Goal: Check status: Check status

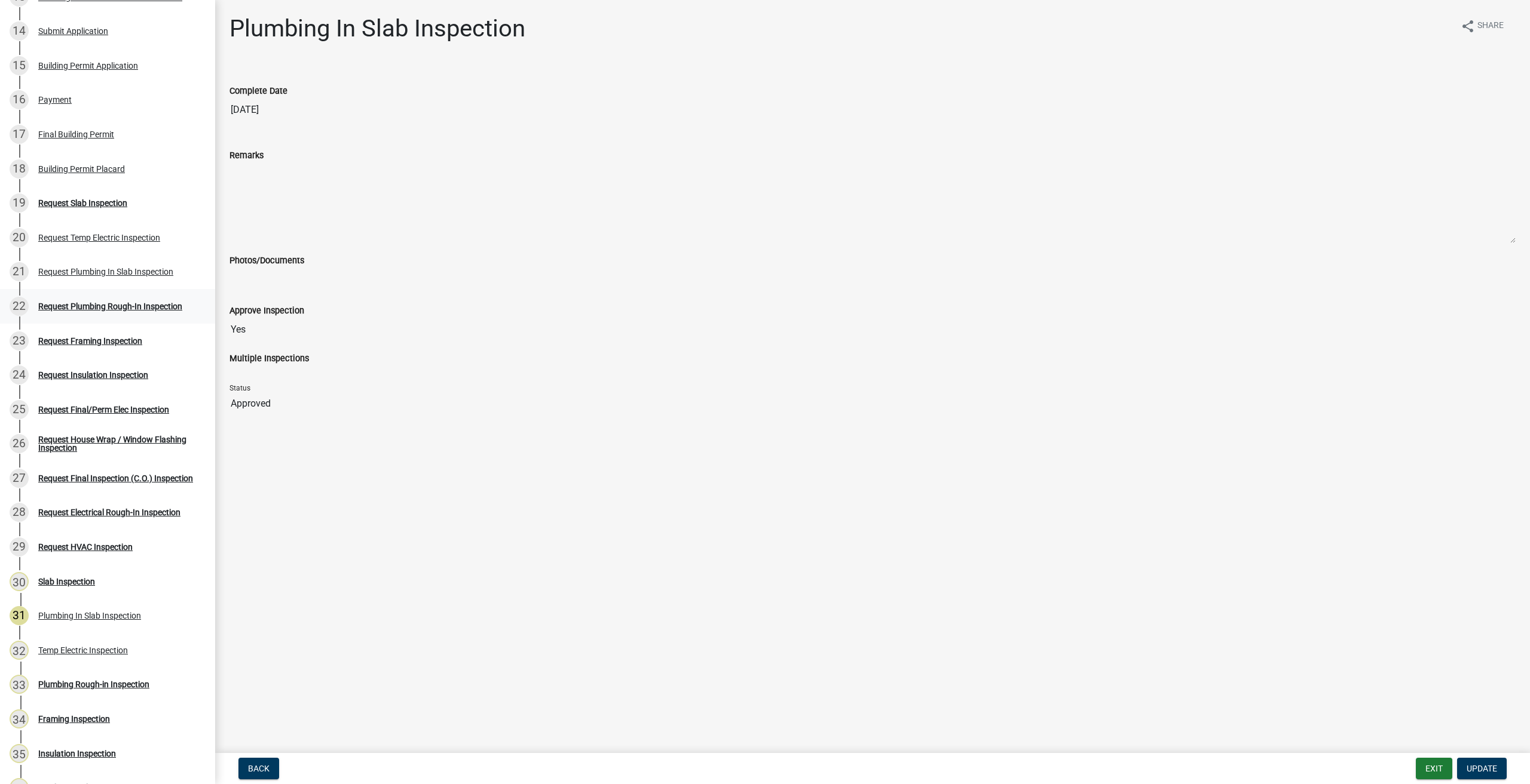
scroll to position [597, 0]
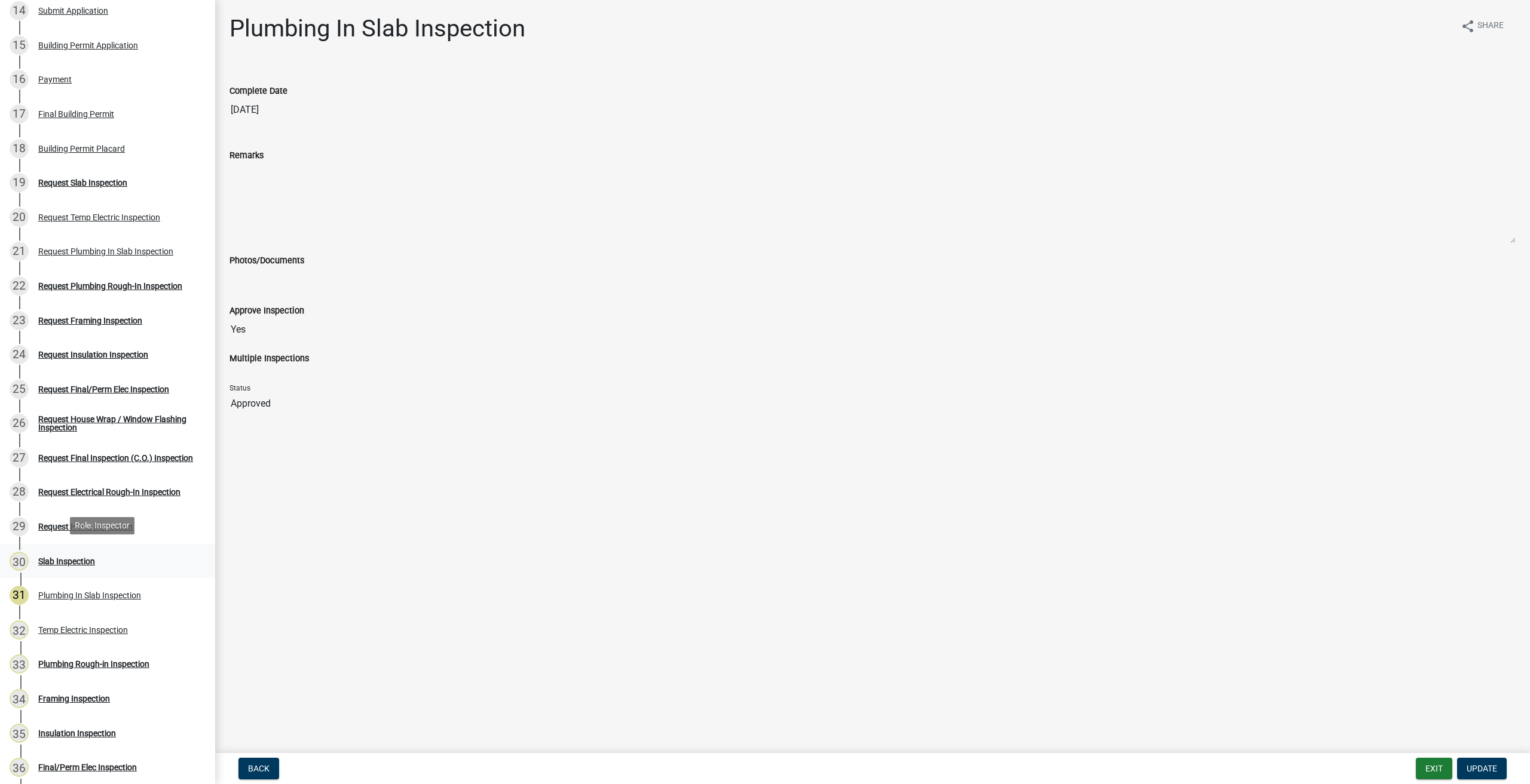
click at [74, 558] on div "Slab Inspection" at bounding box center [66, 561] width 57 height 8
click at [74, 560] on div "Slab Inspection" at bounding box center [66, 561] width 57 height 8
click at [15, 557] on div "30" at bounding box center [19, 561] width 19 height 19
click at [55, 523] on div "Request HVAC Inspection" at bounding box center [86, 527] width 95 height 8
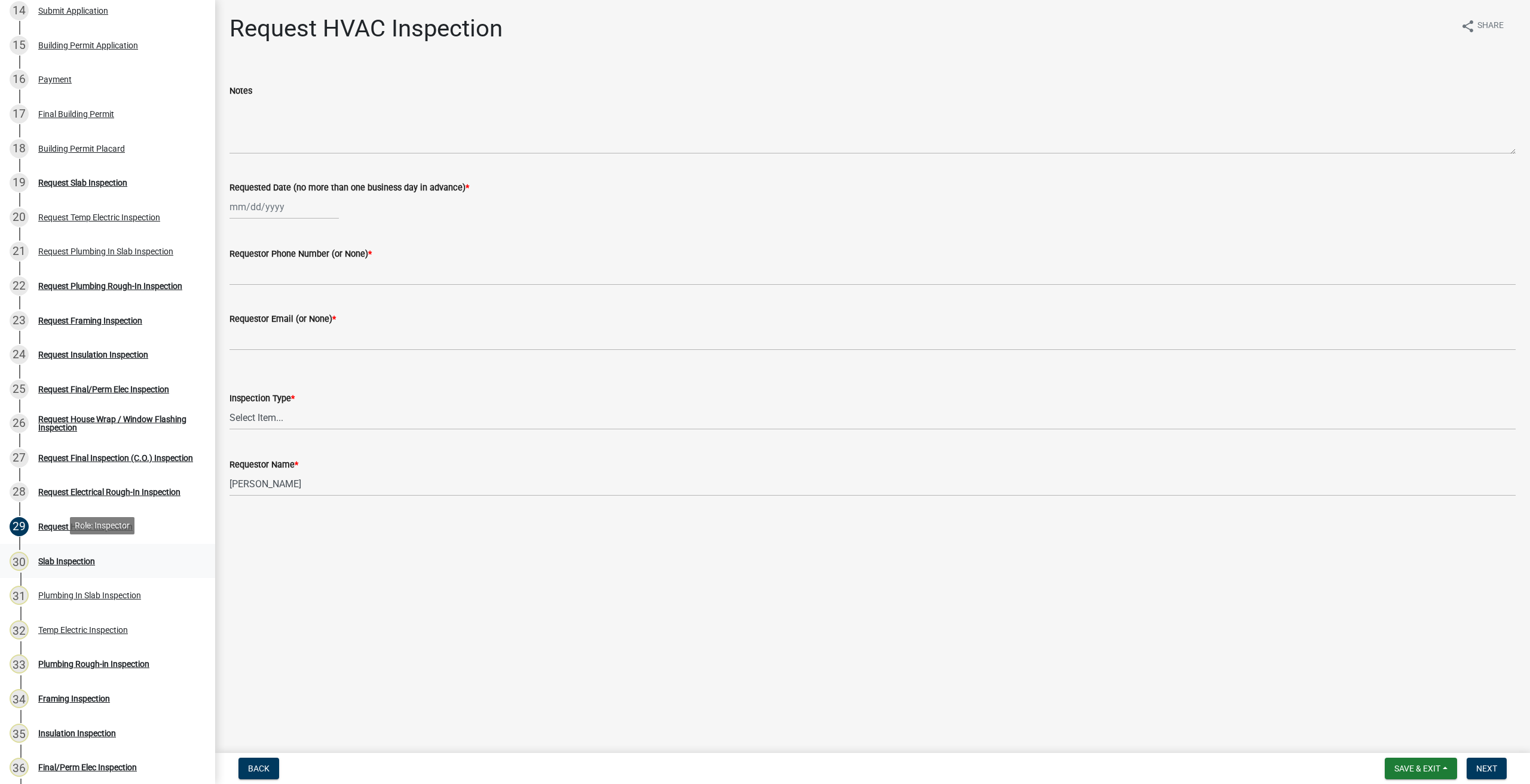
click at [62, 560] on div "Slab Inspection" at bounding box center [66, 561] width 57 height 8
click at [63, 557] on div "Slab Inspection" at bounding box center [66, 561] width 57 height 8
click at [77, 557] on div "Slab Inspection" at bounding box center [66, 561] width 57 height 8
click at [78, 557] on div "Slab Inspection" at bounding box center [66, 561] width 57 height 8
click at [60, 594] on div "Plumbing In Slab Inspection" at bounding box center [89, 595] width 103 height 8
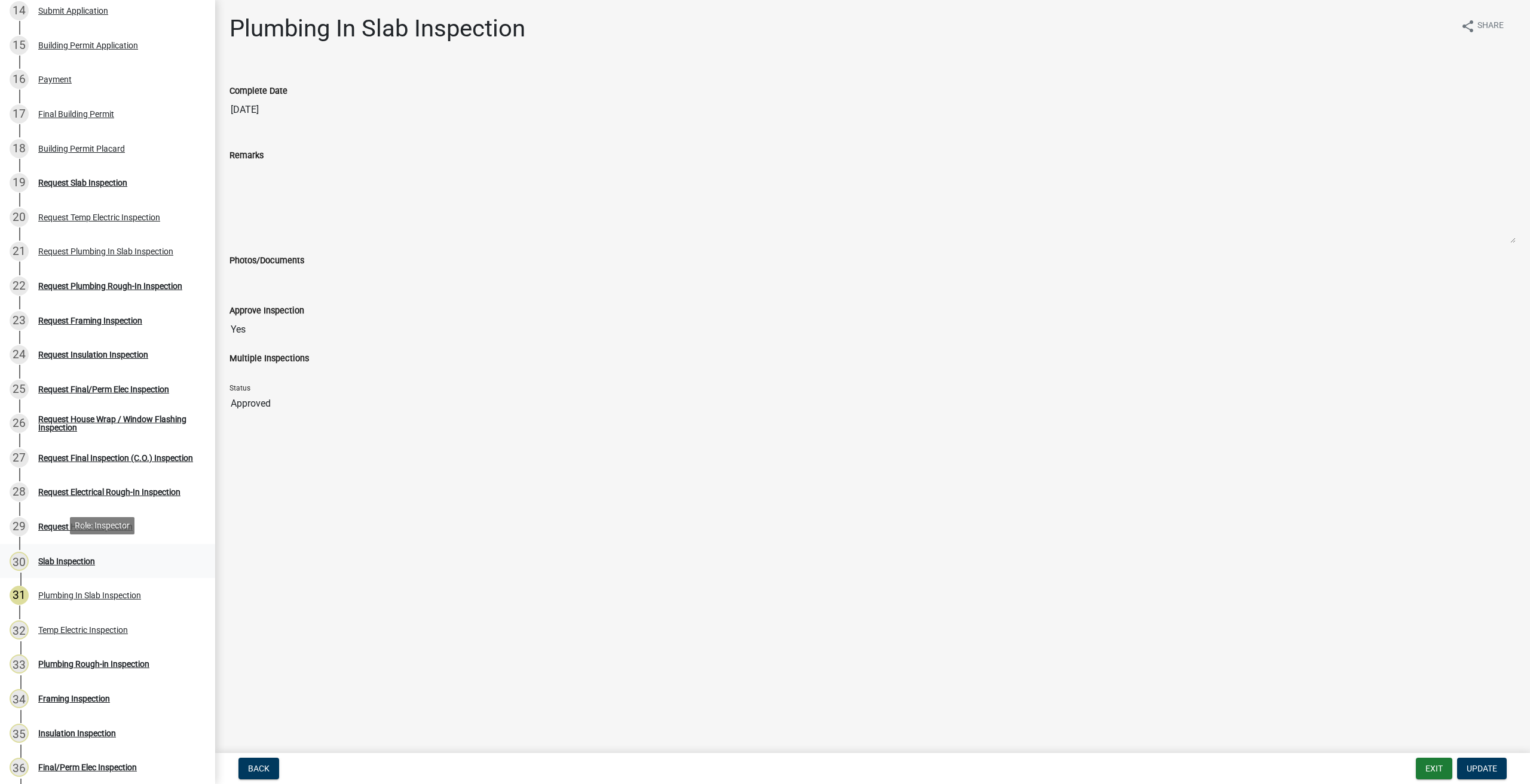
click at [55, 560] on div "Slab Inspection" at bounding box center [66, 561] width 57 height 8
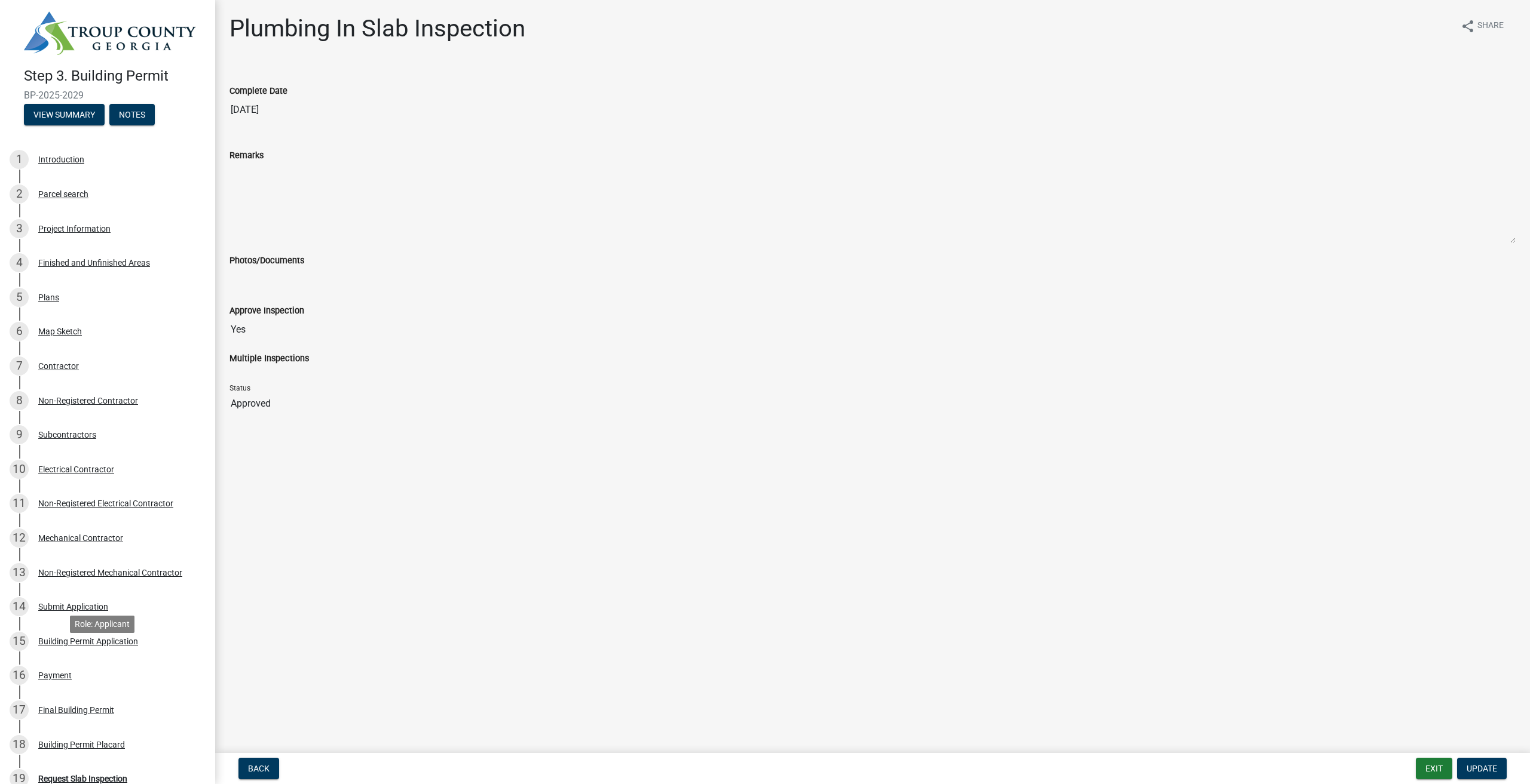
scroll to position [0, 0]
click at [73, 114] on button "View Summary" at bounding box center [64, 116] width 80 height 22
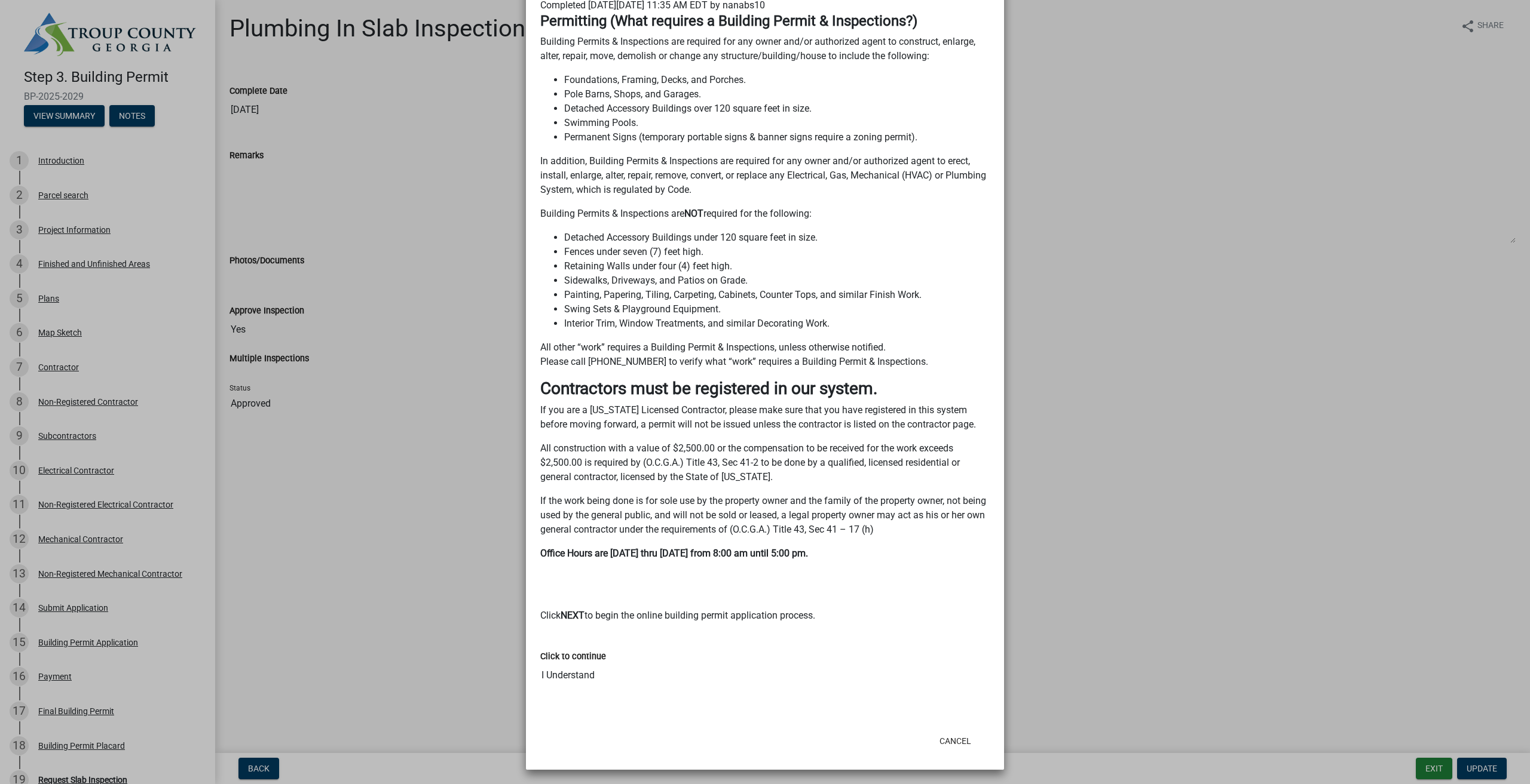
scroll to position [384, 0]
click at [949, 735] on button "Cancel" at bounding box center [956, 739] width 51 height 22
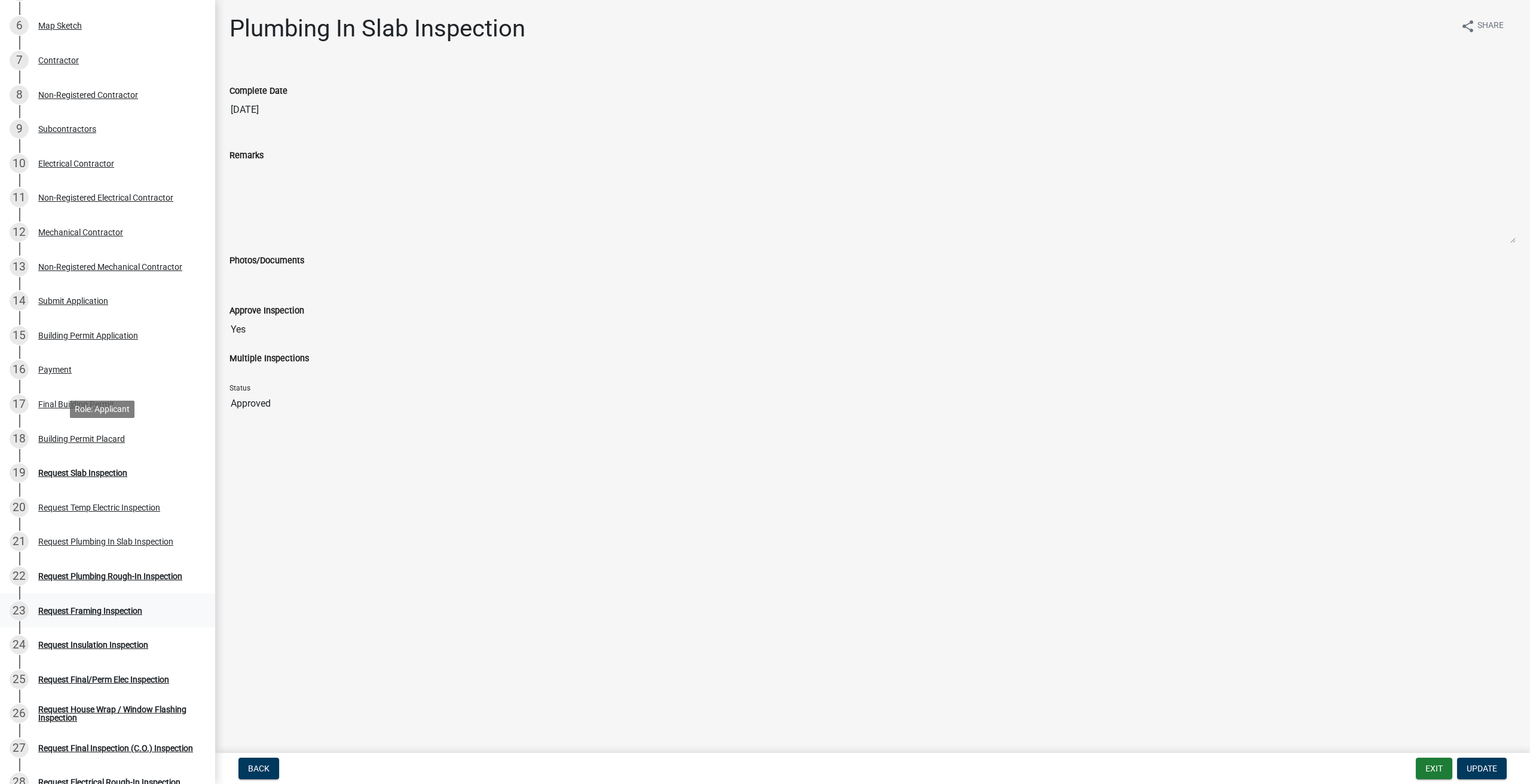
scroll to position [478, 0]
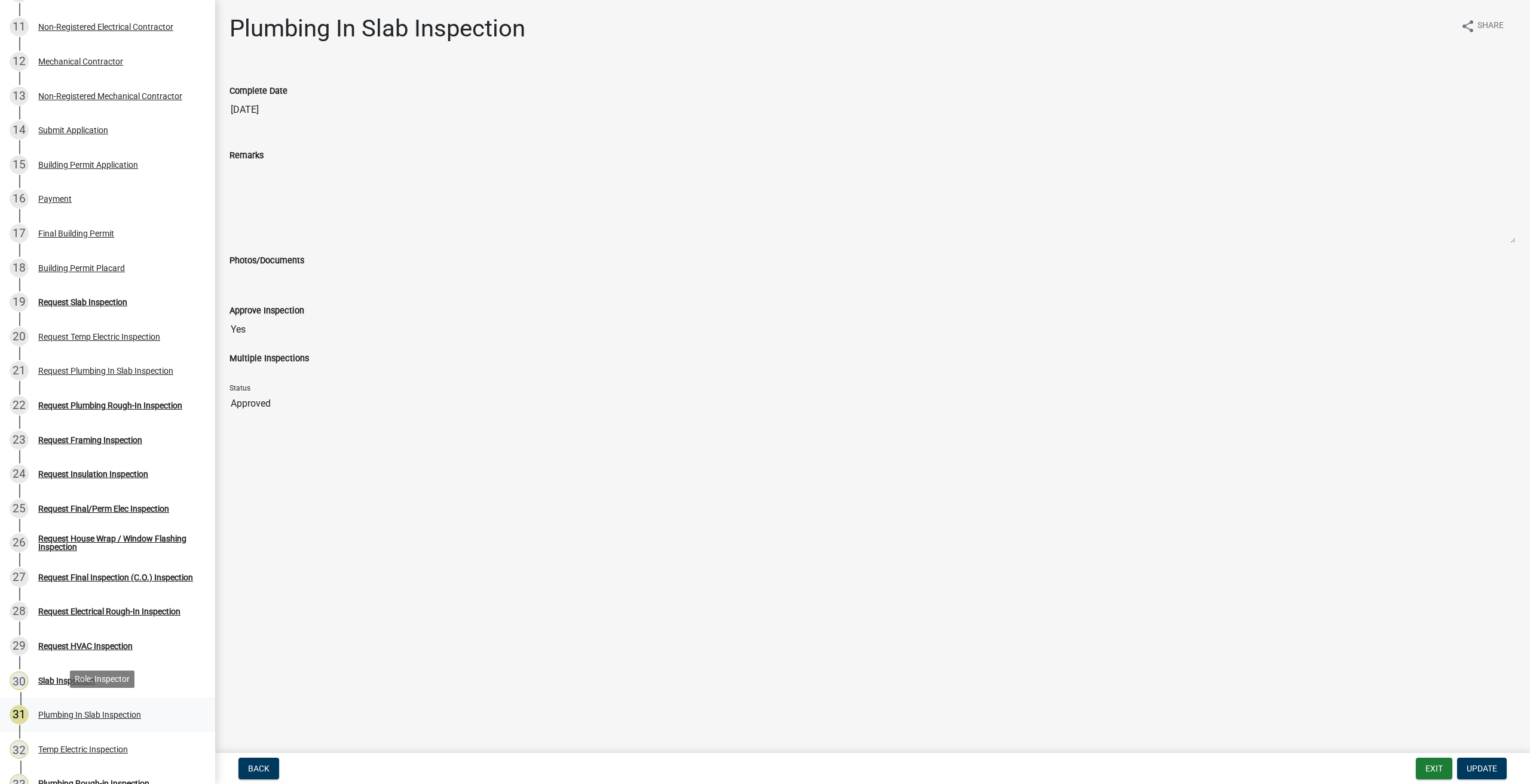
click at [66, 711] on div "Plumbing In Slab Inspection" at bounding box center [89, 714] width 103 height 8
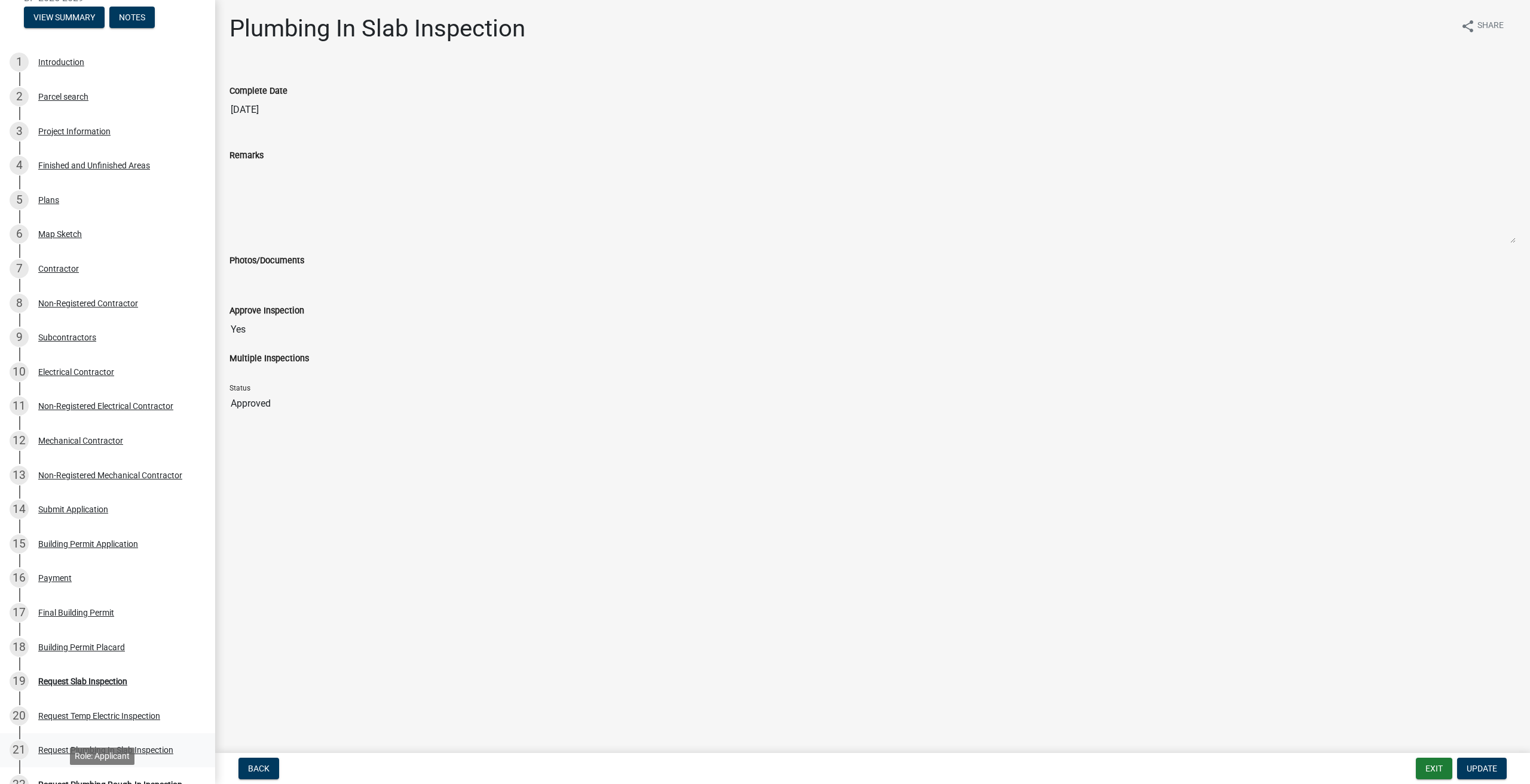
scroll to position [0, 0]
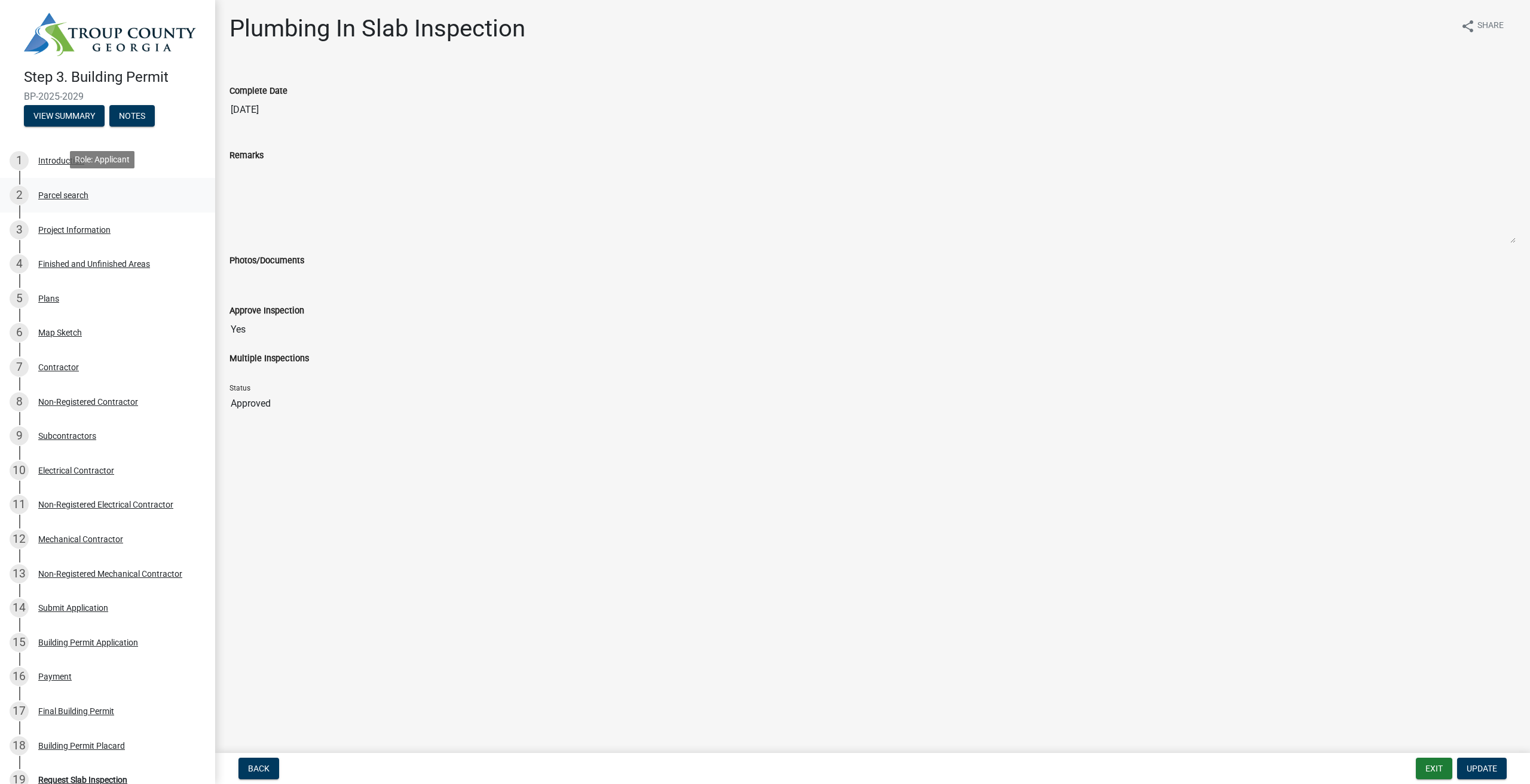
click at [62, 193] on div "Parcel search" at bounding box center [63, 195] width 50 height 8
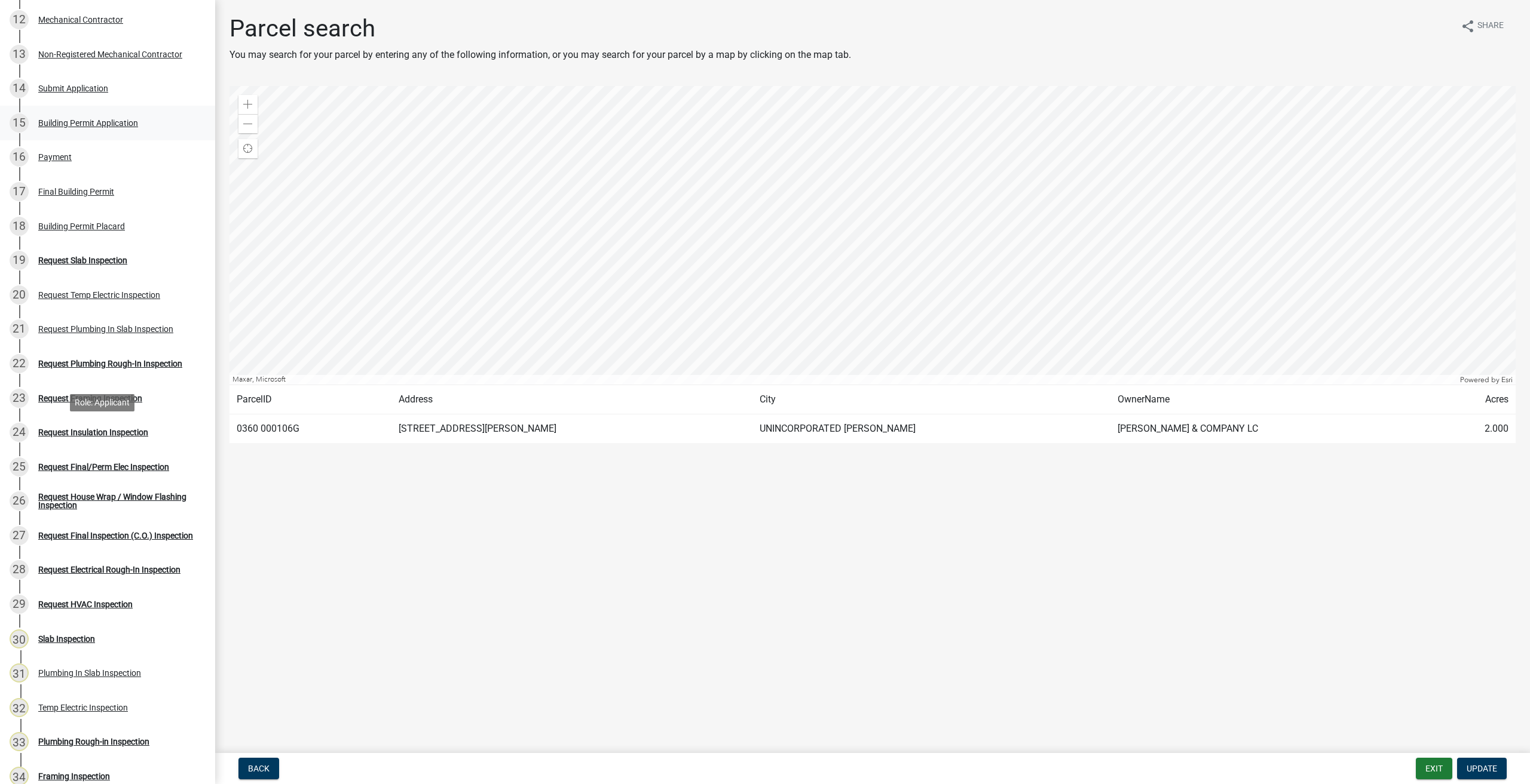
scroll to position [538, 0]
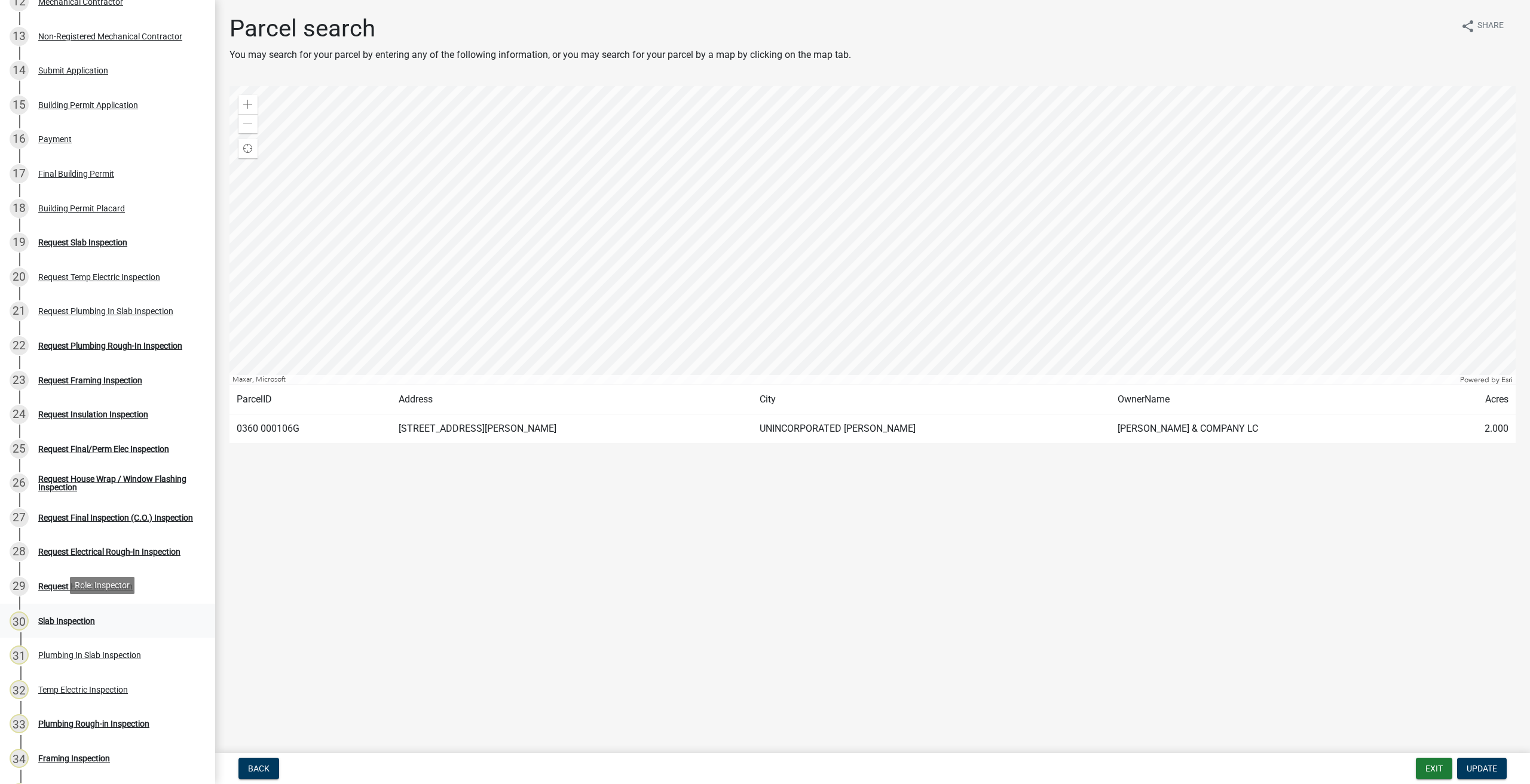
click at [53, 617] on div "Slab Inspection" at bounding box center [66, 621] width 57 height 8
click at [17, 617] on div "30" at bounding box center [19, 621] width 19 height 19
click at [74, 621] on div "Slab Inspection" at bounding box center [66, 621] width 57 height 8
click at [118, 622] on div "30 Slab Inspection" at bounding box center [103, 621] width 187 height 19
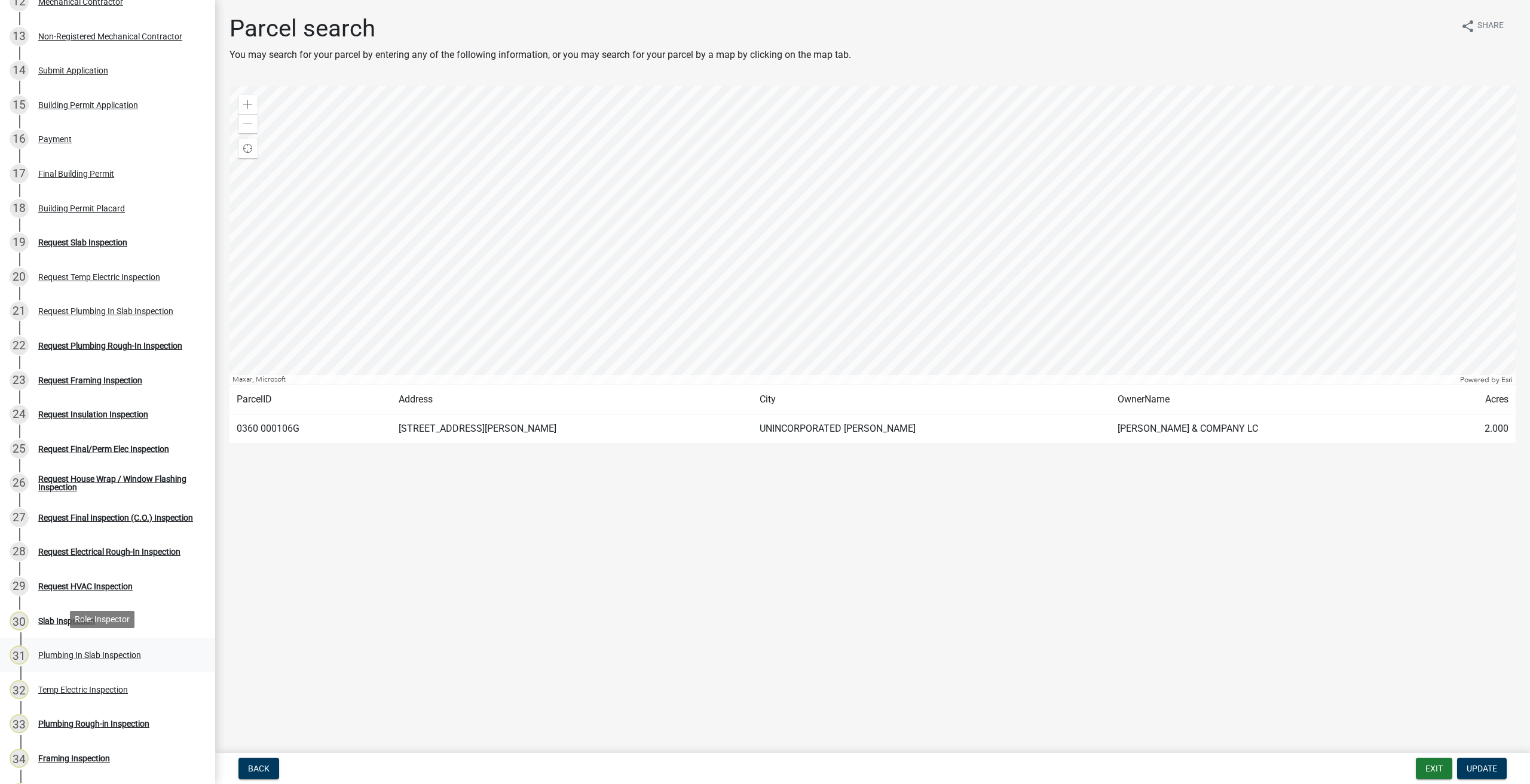
click at [94, 652] on div "Plumbing In Slab Inspection" at bounding box center [89, 655] width 103 height 8
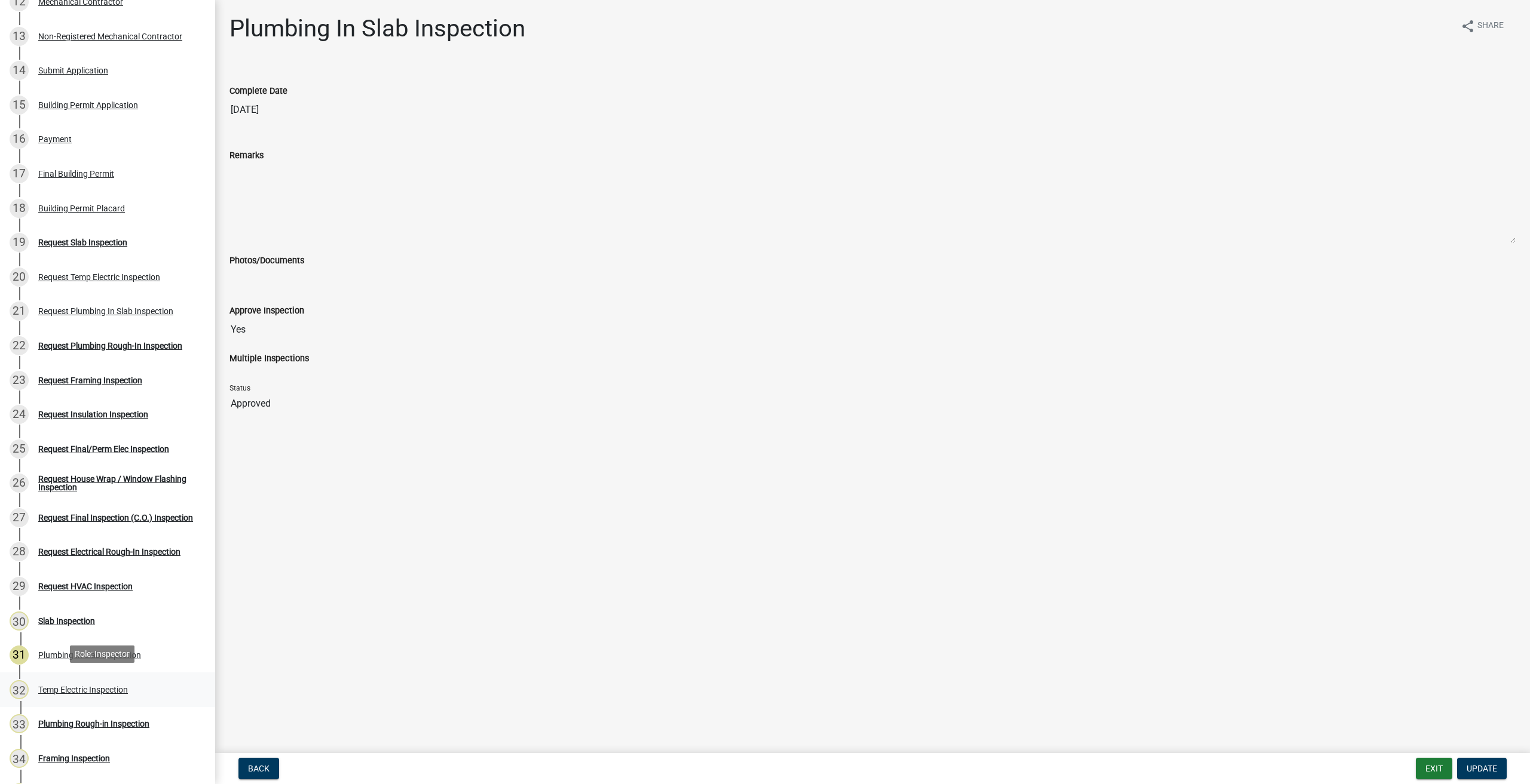
click at [78, 687] on div "Temp Electric Inspection" at bounding box center [83, 690] width 89 height 8
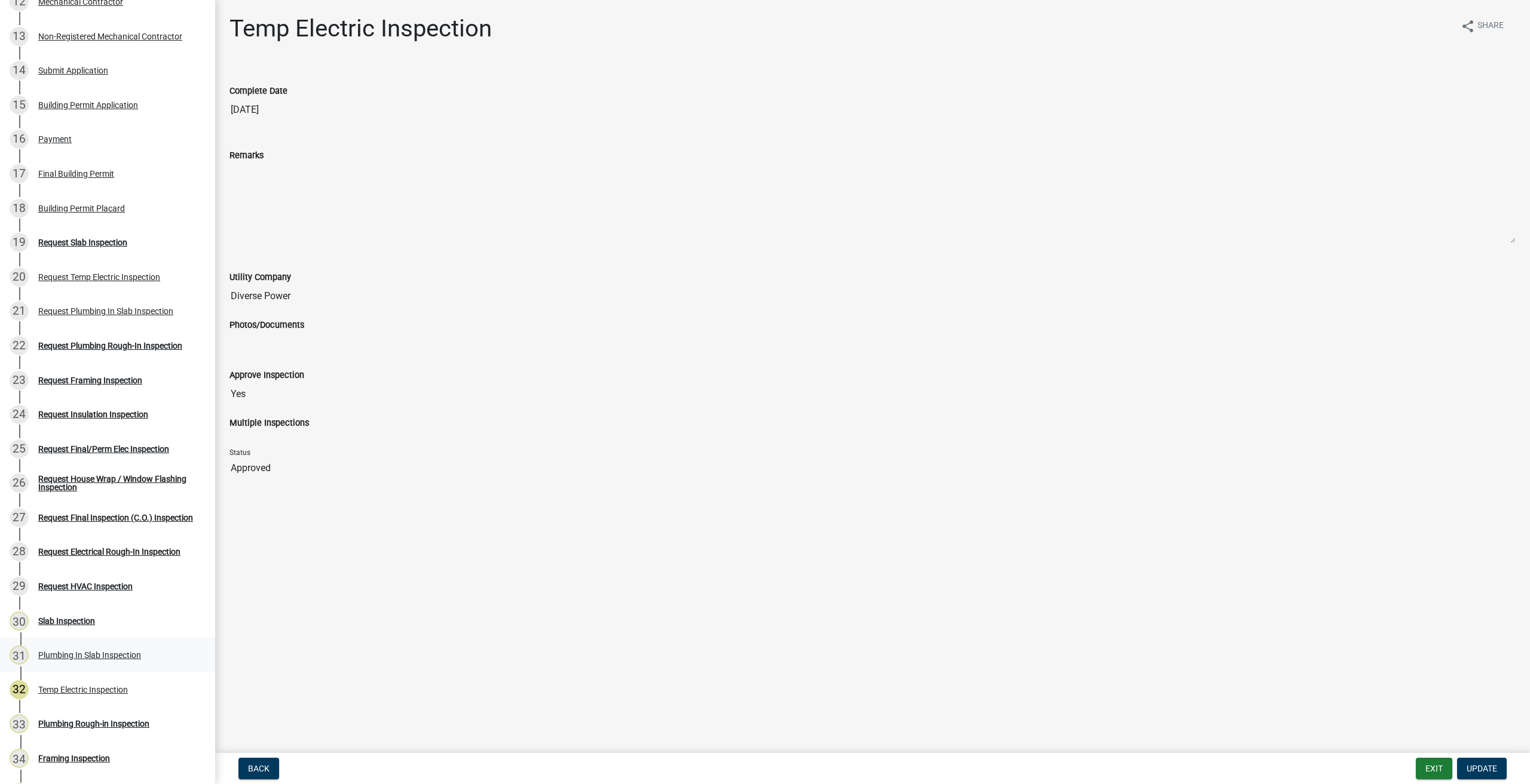
click at [67, 652] on div "Plumbing In Slab Inspection" at bounding box center [89, 655] width 103 height 8
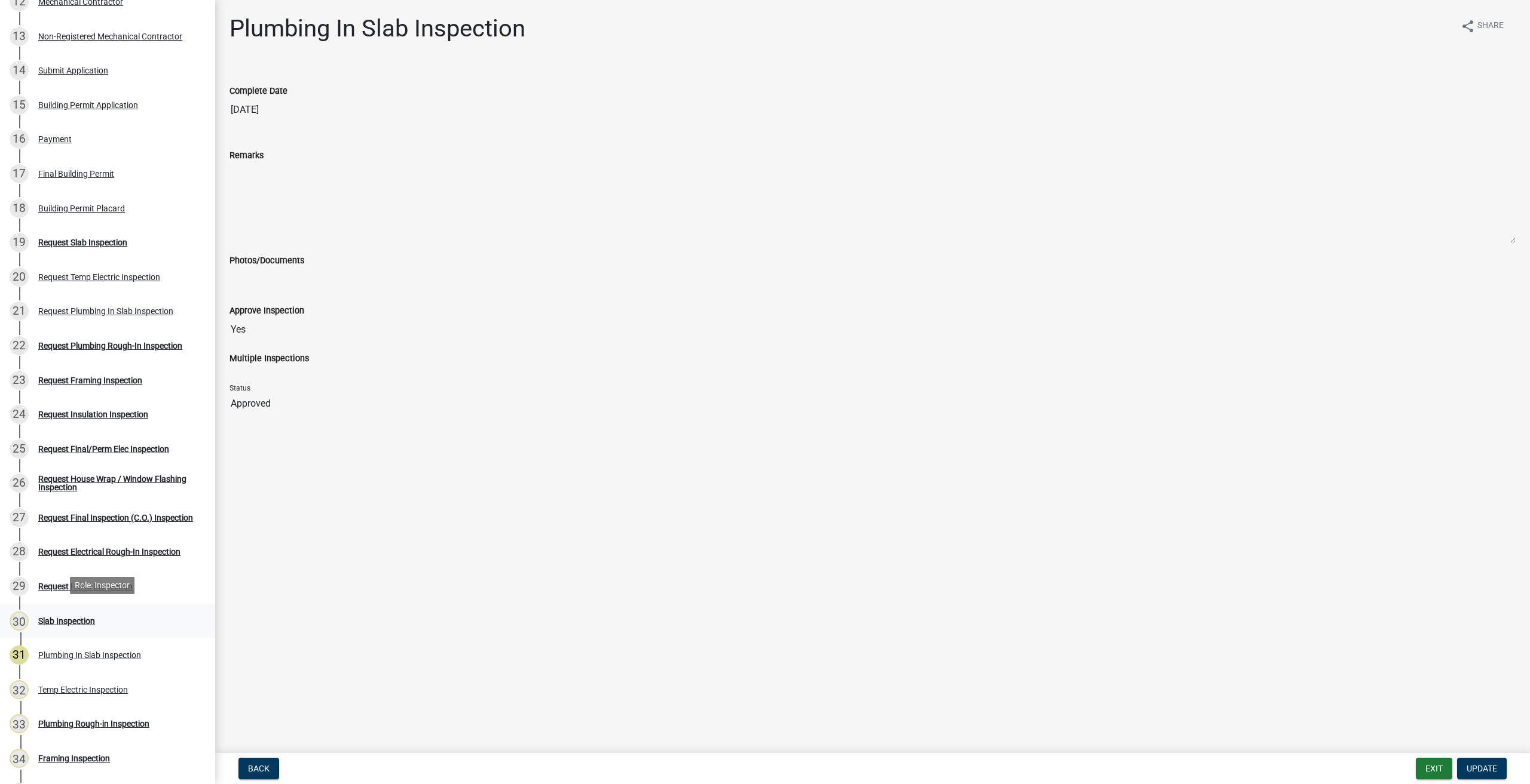
click at [70, 617] on div "Slab Inspection" at bounding box center [66, 621] width 57 height 8
click at [68, 623] on div "30 Slab Inspection" at bounding box center [103, 621] width 187 height 19
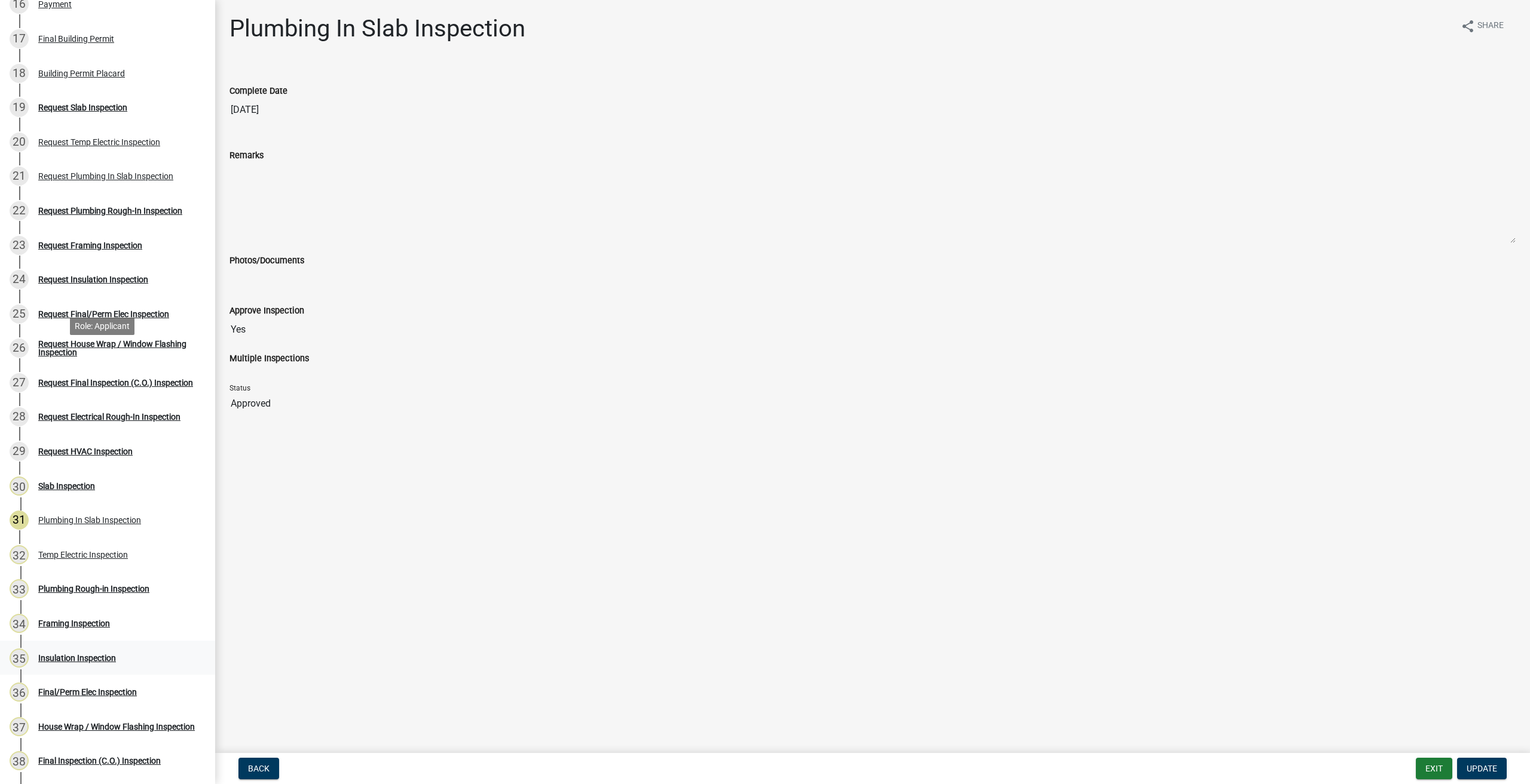
scroll to position [717, 0]
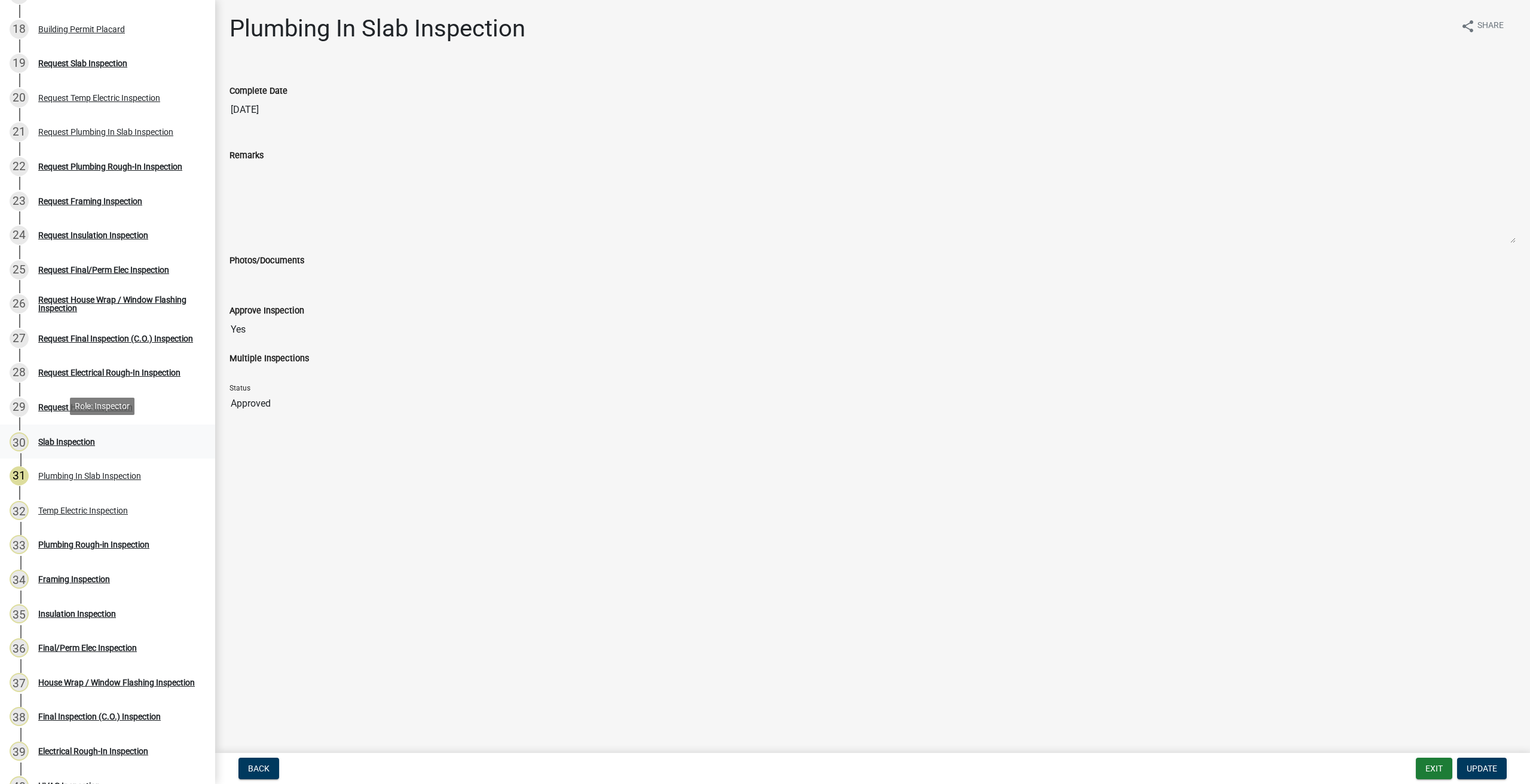
click at [63, 439] on div "Slab Inspection" at bounding box center [66, 442] width 57 height 8
click at [71, 439] on div "Slab Inspection" at bounding box center [66, 442] width 57 height 8
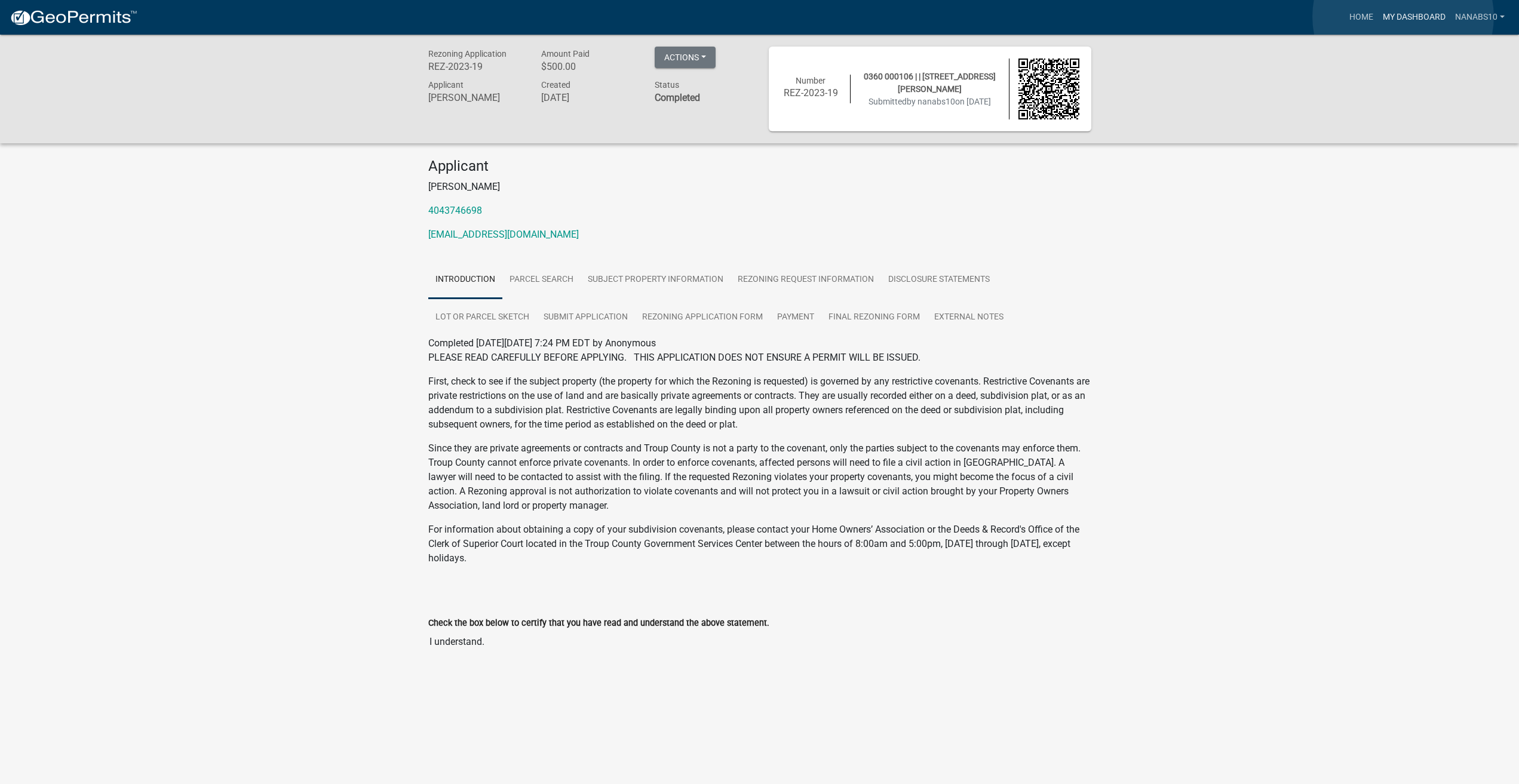
click at [1403, 17] on link "My Dashboard" at bounding box center [1414, 17] width 72 height 23
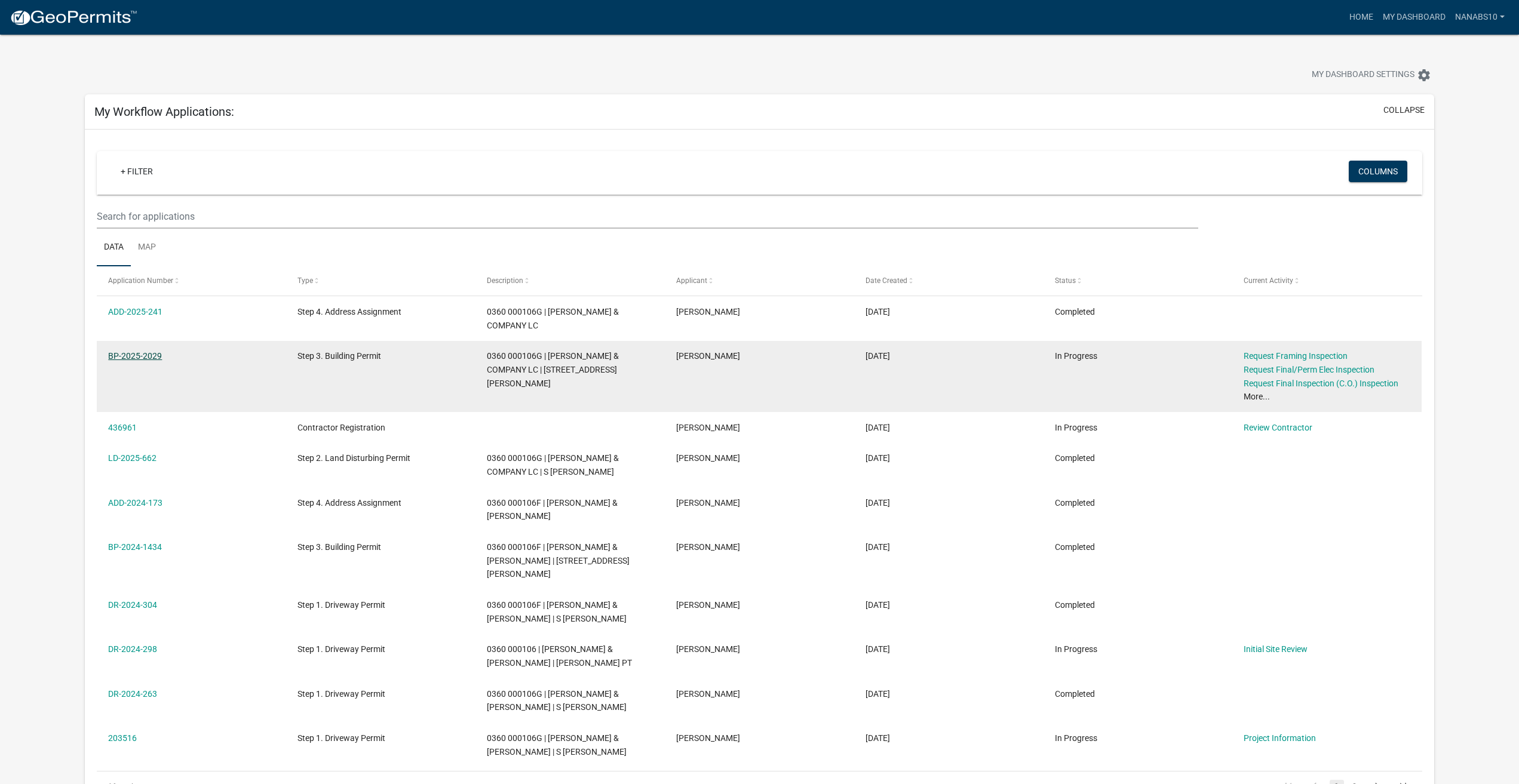
click at [159, 351] on link "BP-2025-2029" at bounding box center [135, 356] width 54 height 10
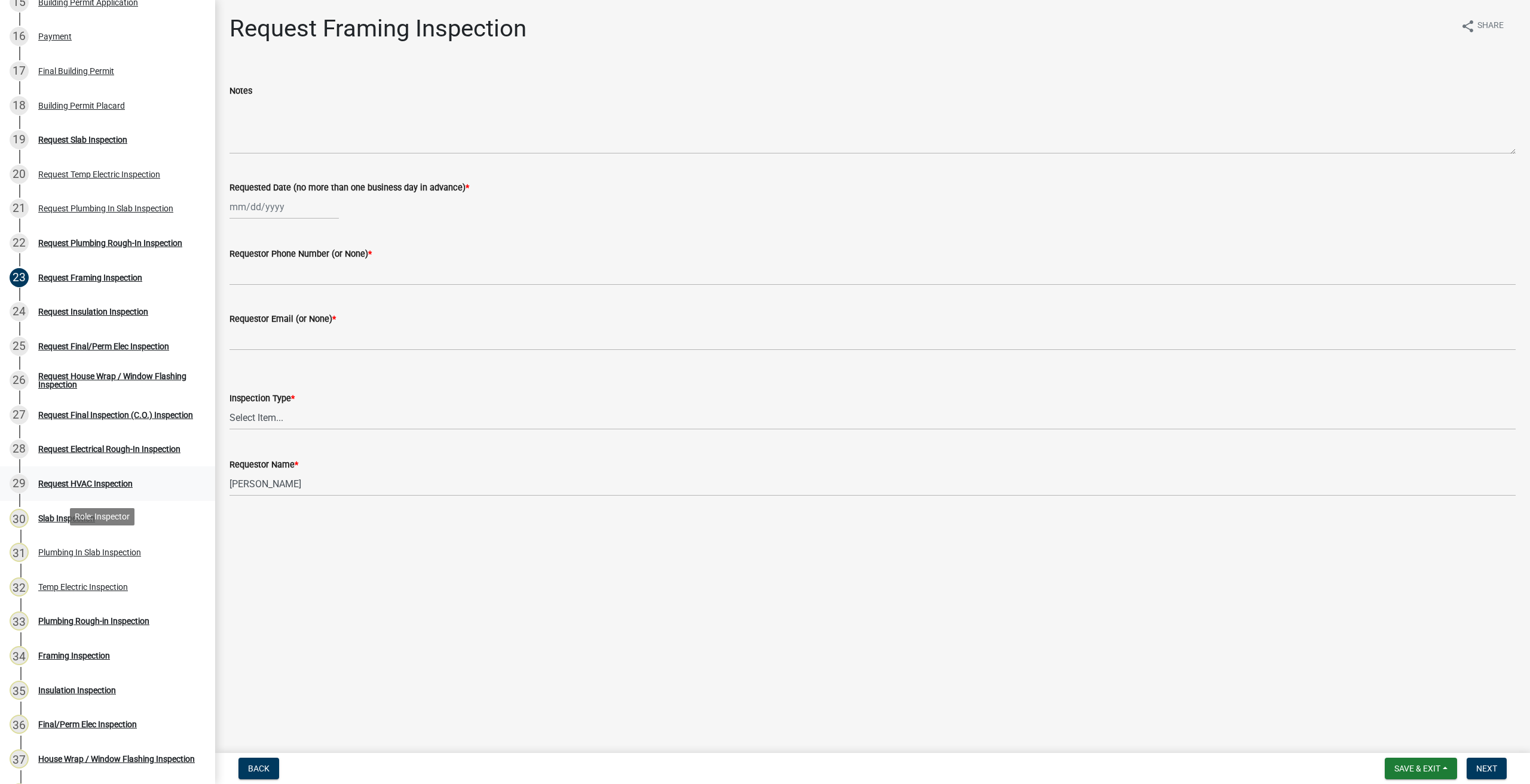
scroll to position [657, 0]
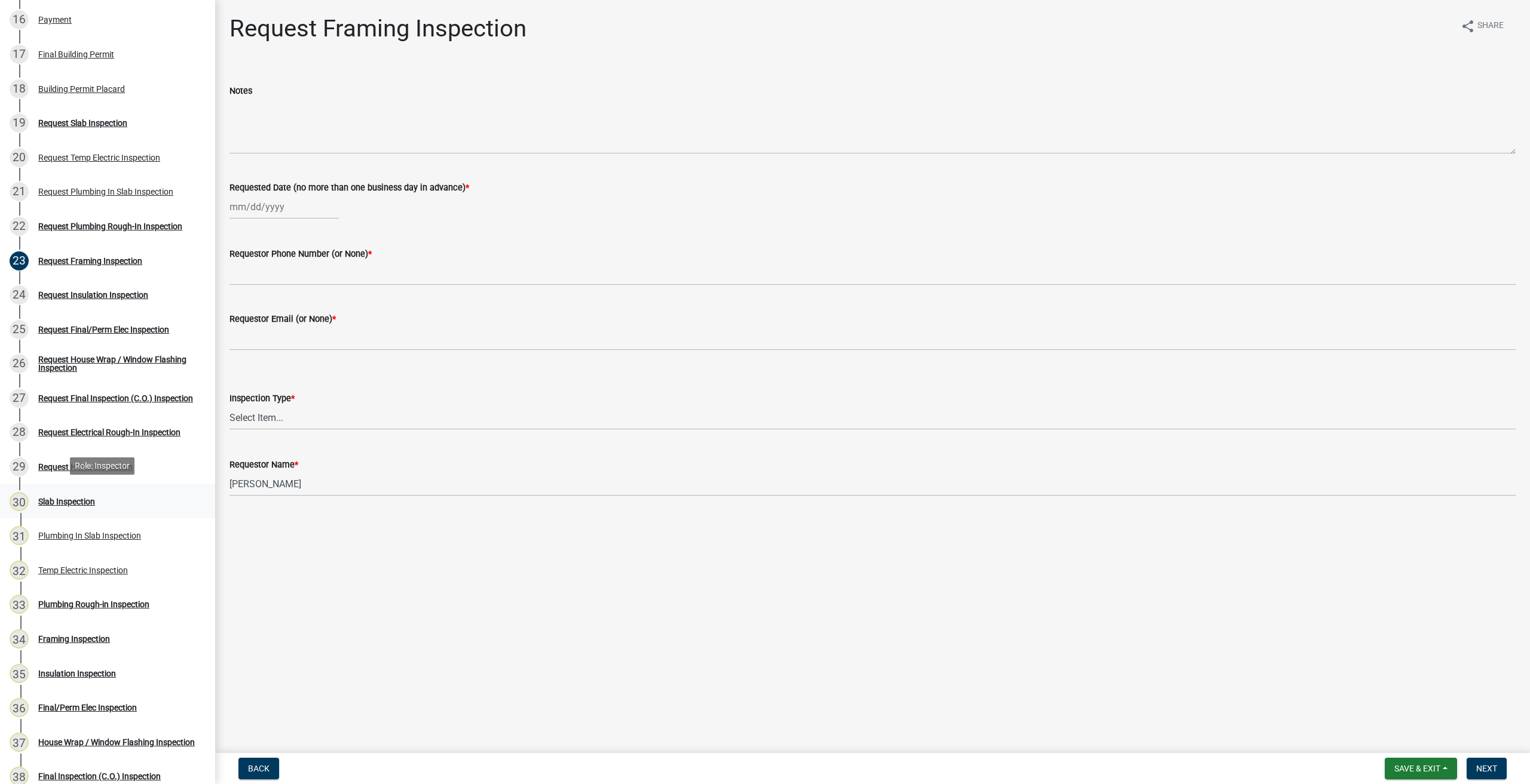
click at [59, 497] on div "Slab Inspection" at bounding box center [66, 501] width 57 height 8
click at [60, 500] on div "Slab Inspection" at bounding box center [66, 501] width 57 height 8
click at [61, 536] on div "Plumbing In Slab Inspection" at bounding box center [89, 536] width 103 height 8
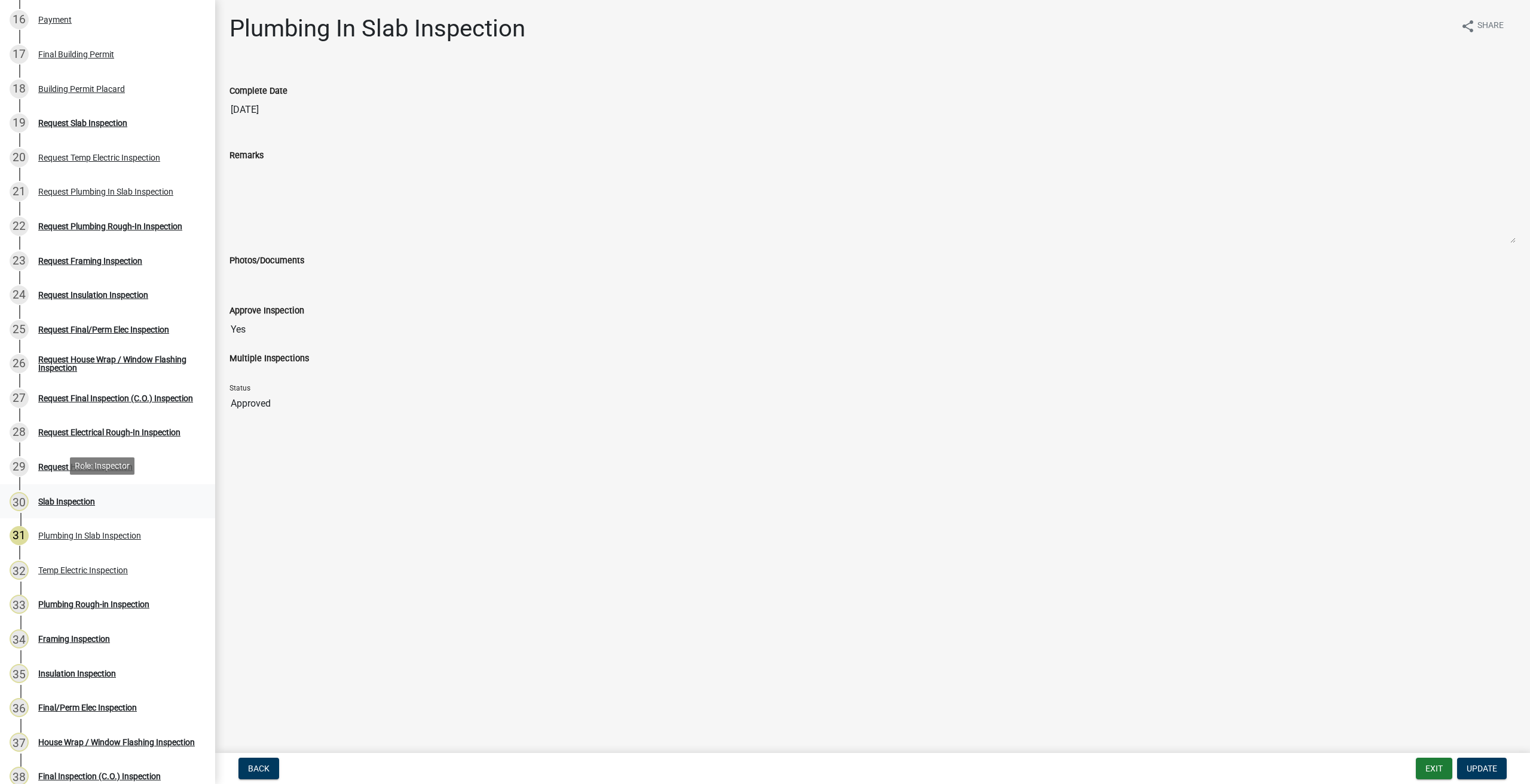
click at [77, 499] on div "Slab Inspection" at bounding box center [66, 501] width 57 height 8
